Goal: Task Accomplishment & Management: Manage account settings

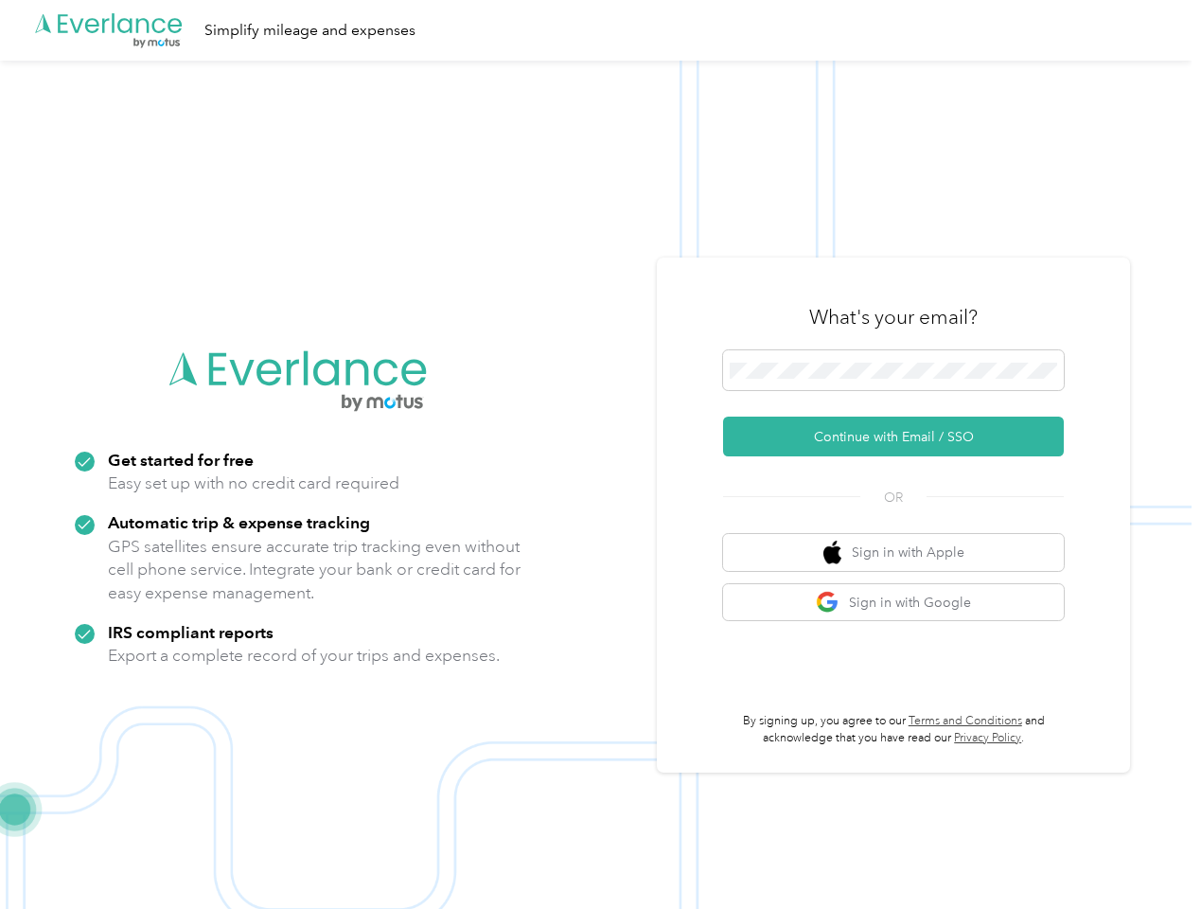
click at [600, 454] on img at bounding box center [596, 515] width 1192 height 909
click at [600, 30] on div ".cls-1 { fill: #00adee; } .cls-2 { fill: #fff; } .cls-3 { fill: #707372; } .cls…" at bounding box center [596, 30] width 1192 height 61
click at [901, 436] on button "Continue with Email / SSO" at bounding box center [893, 436] width 341 height 40
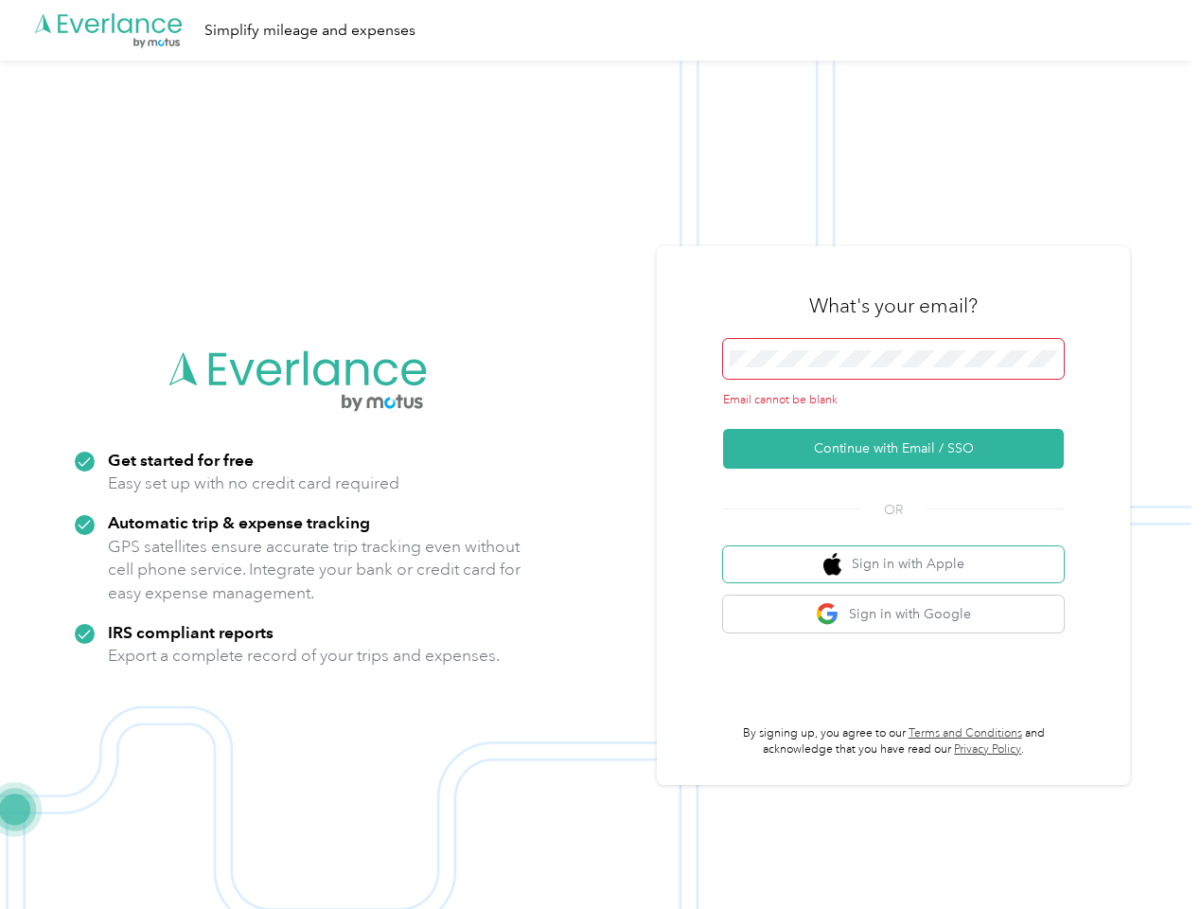
click at [901, 552] on button "Sign in with Apple" at bounding box center [893, 564] width 341 height 37
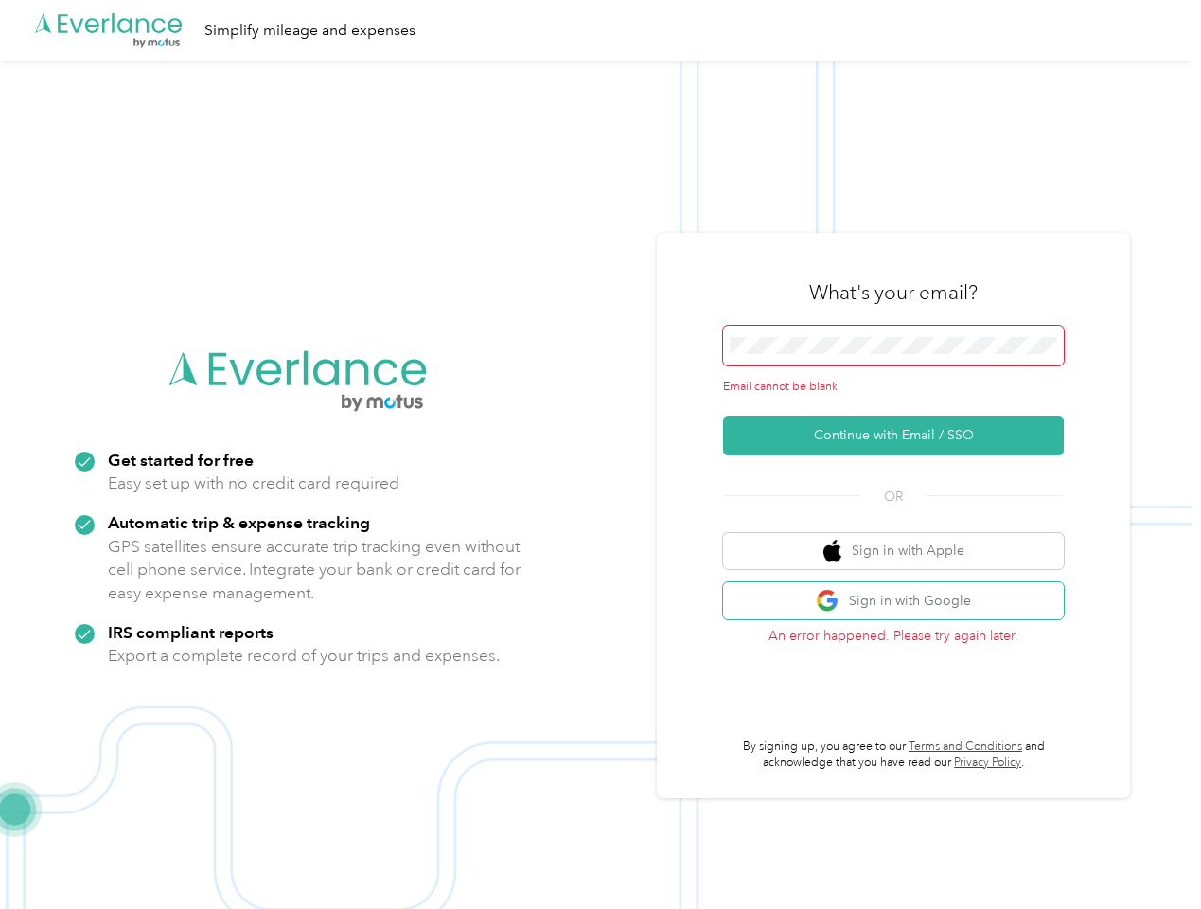
click at [901, 602] on button "Sign in with Google" at bounding box center [893, 600] width 341 height 37
